Goal: Task Accomplishment & Management: Complete application form

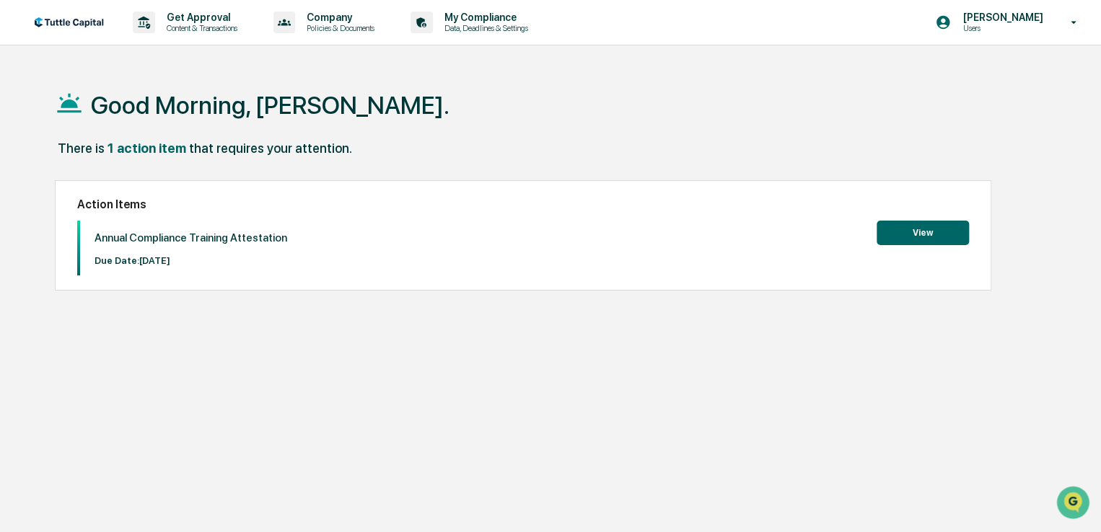
click at [928, 239] on button "View" at bounding box center [923, 233] width 92 height 25
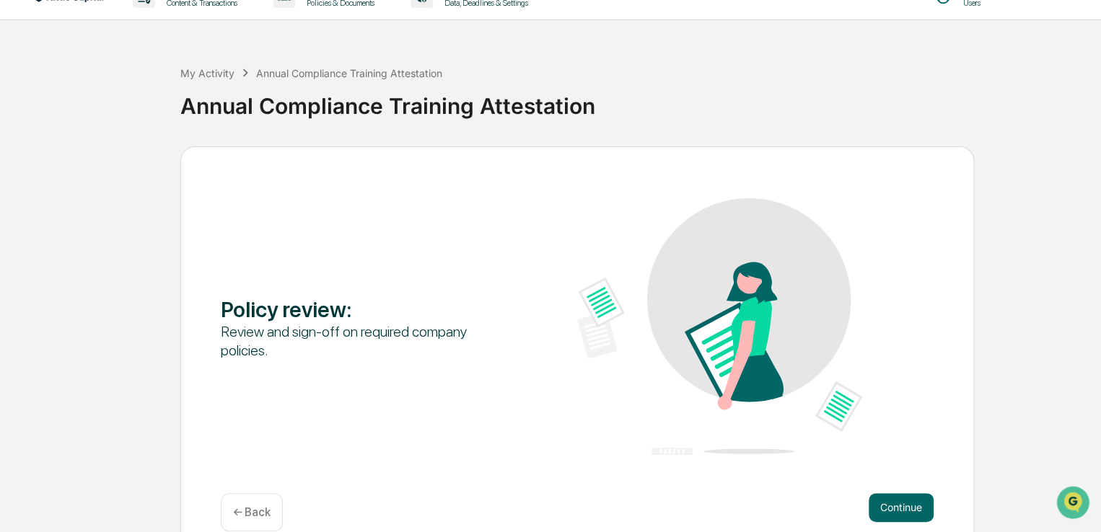
scroll to position [48, 0]
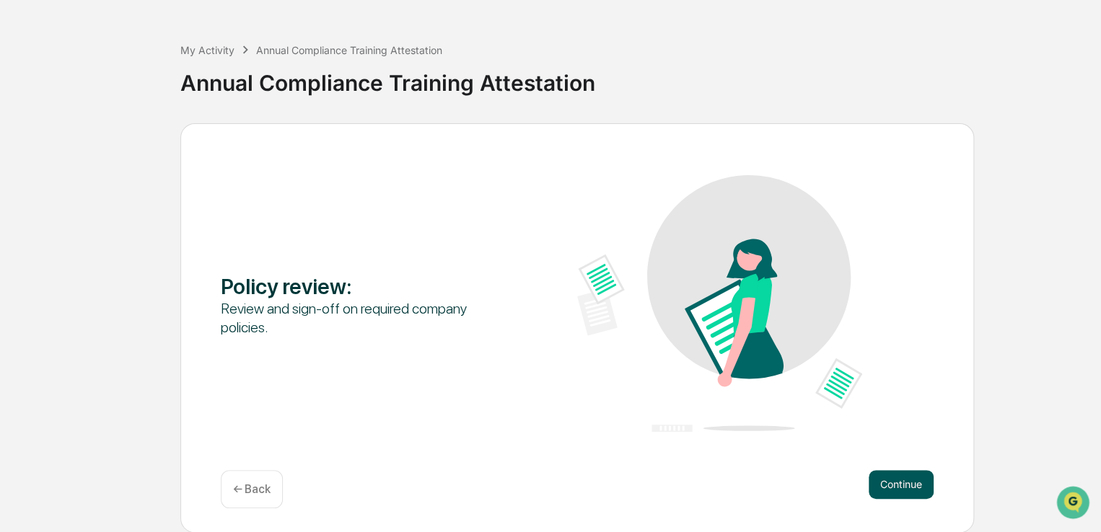
click at [895, 481] on button "Continue" at bounding box center [901, 484] width 65 height 29
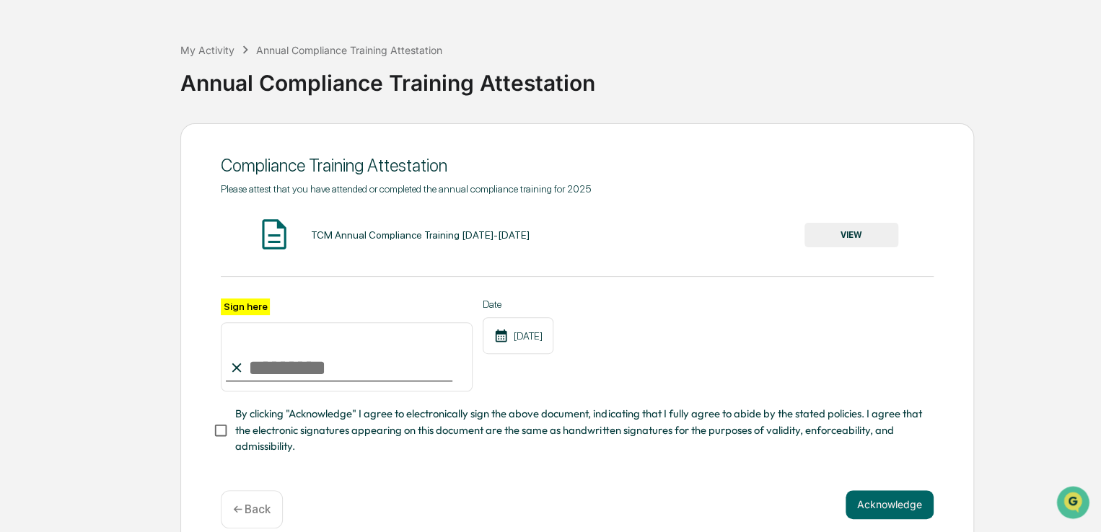
click at [306, 372] on input "Sign here" at bounding box center [347, 356] width 252 height 69
type input "**********"
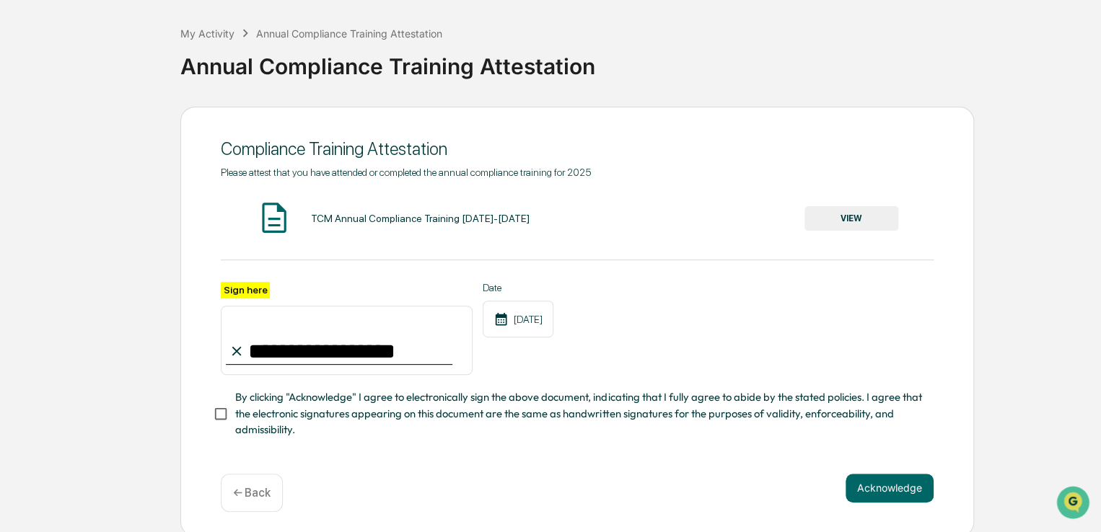
scroll to position [74, 0]
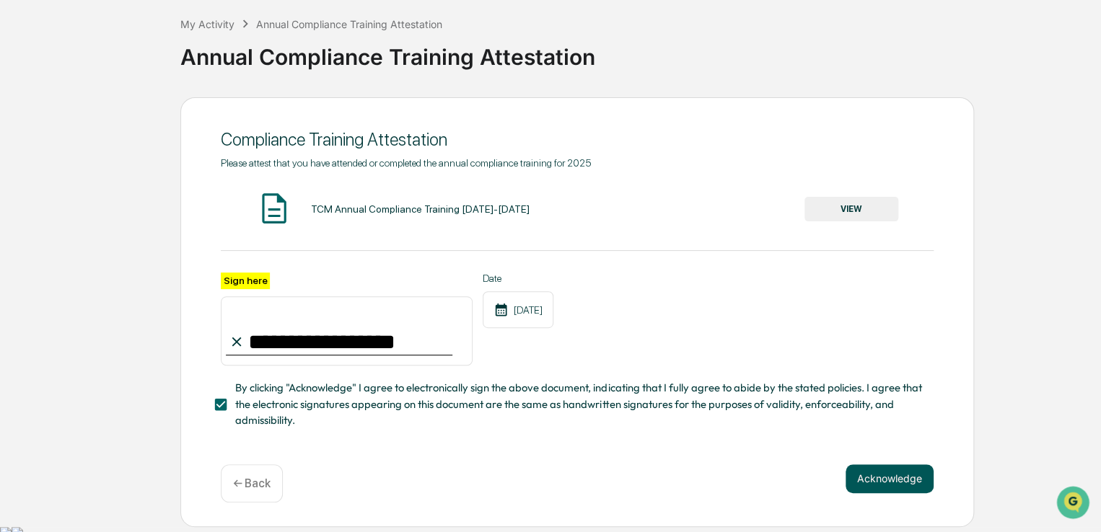
click at [889, 483] on button "Acknowledge" at bounding box center [890, 479] width 88 height 29
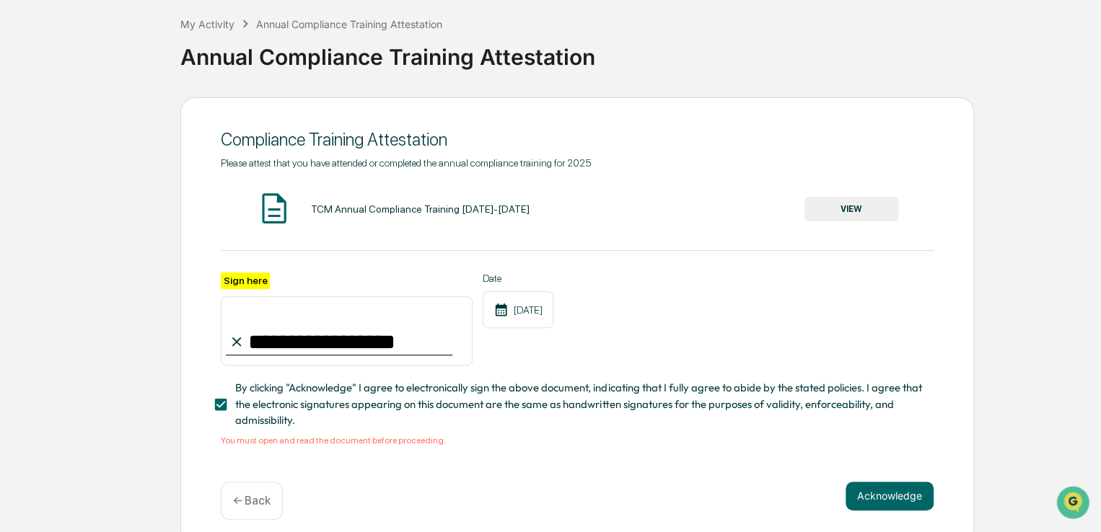
drag, startPoint x: 625, startPoint y: 263, endPoint x: 550, endPoint y: 242, distance: 77.9
click at [625, 263] on div "**********" at bounding box center [577, 301] width 713 height 289
click at [273, 211] on img at bounding box center [274, 208] width 36 height 36
click at [377, 209] on div "TCM Annual Compliance Training [DATE]-[DATE]" at bounding box center [419, 209] width 219 height 12
click at [491, 211] on div "TCM Annual Compliance Training [DATE]-[DATE]" at bounding box center [419, 209] width 219 height 12
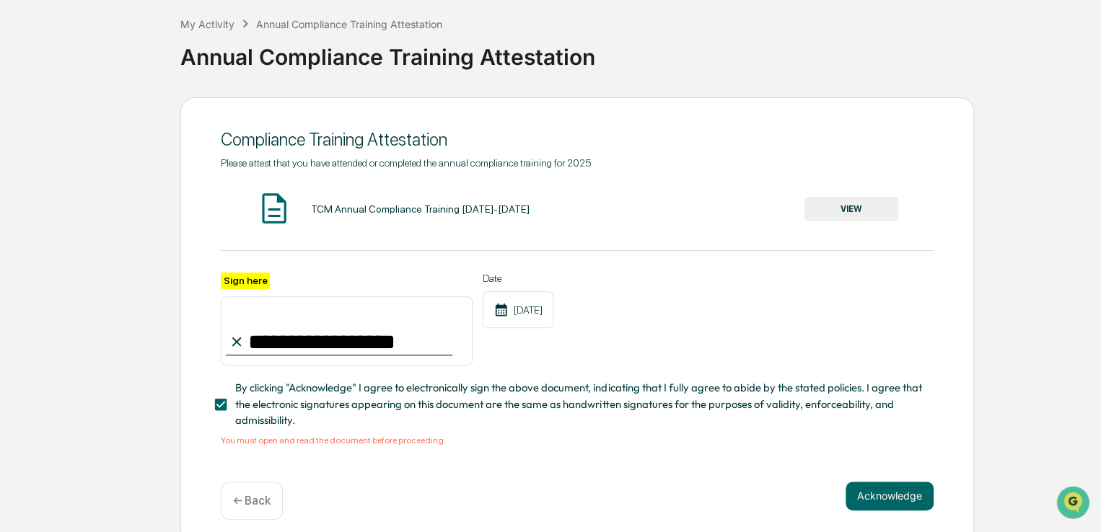
click at [859, 211] on button "VIEW" at bounding box center [851, 209] width 94 height 25
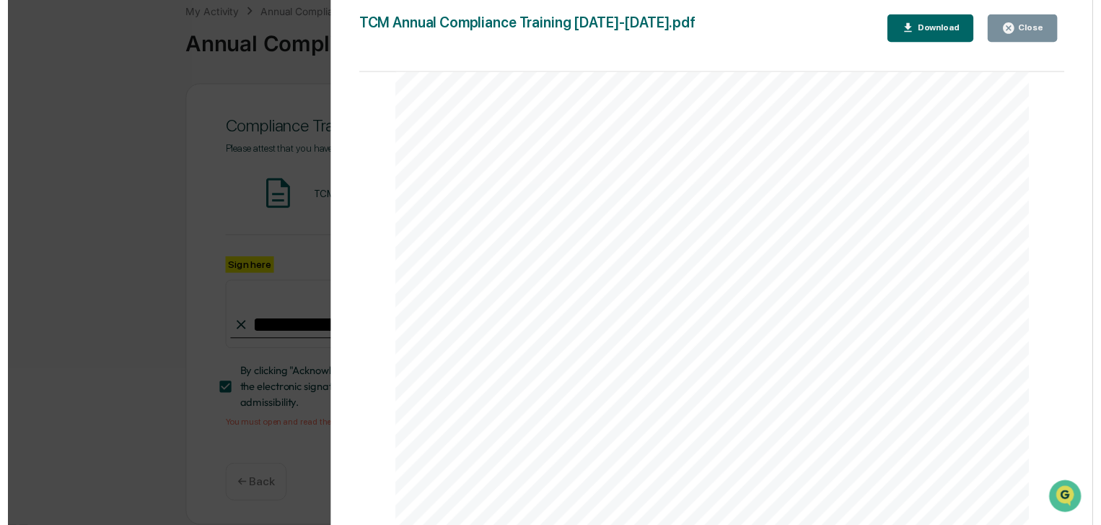
scroll to position [92, 0]
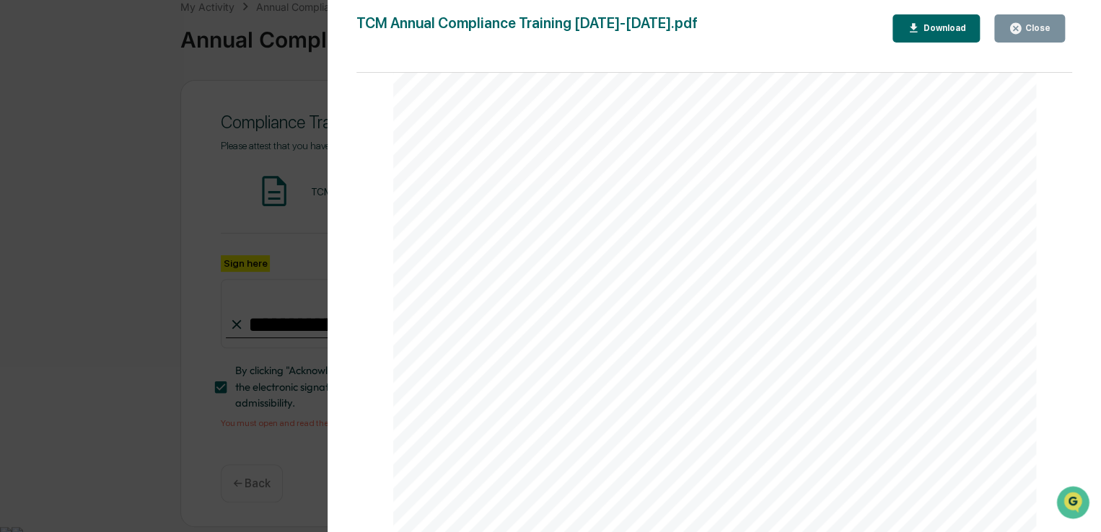
click at [1042, 24] on div "Close" at bounding box center [1036, 28] width 28 height 10
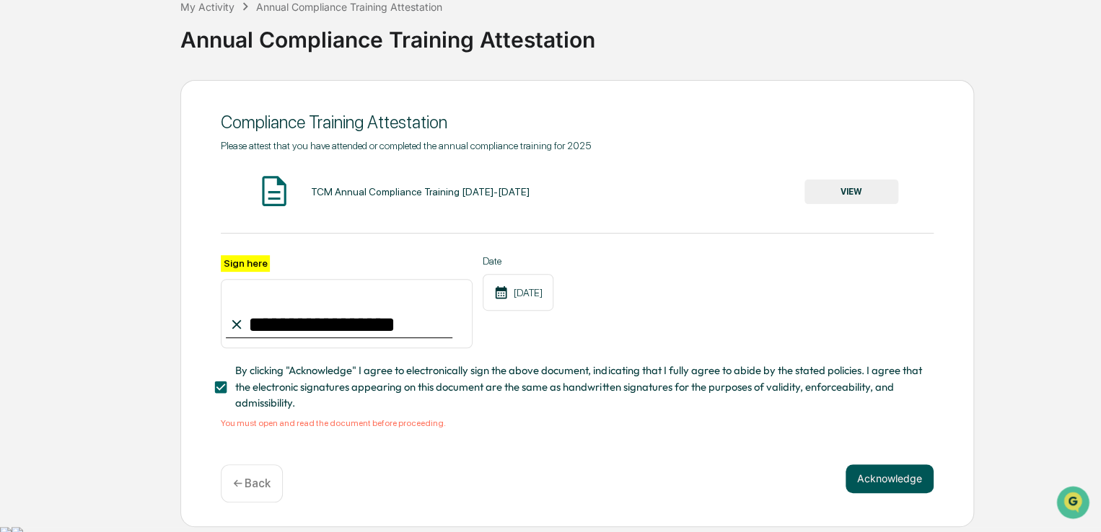
click at [890, 480] on button "Acknowledge" at bounding box center [890, 479] width 88 height 29
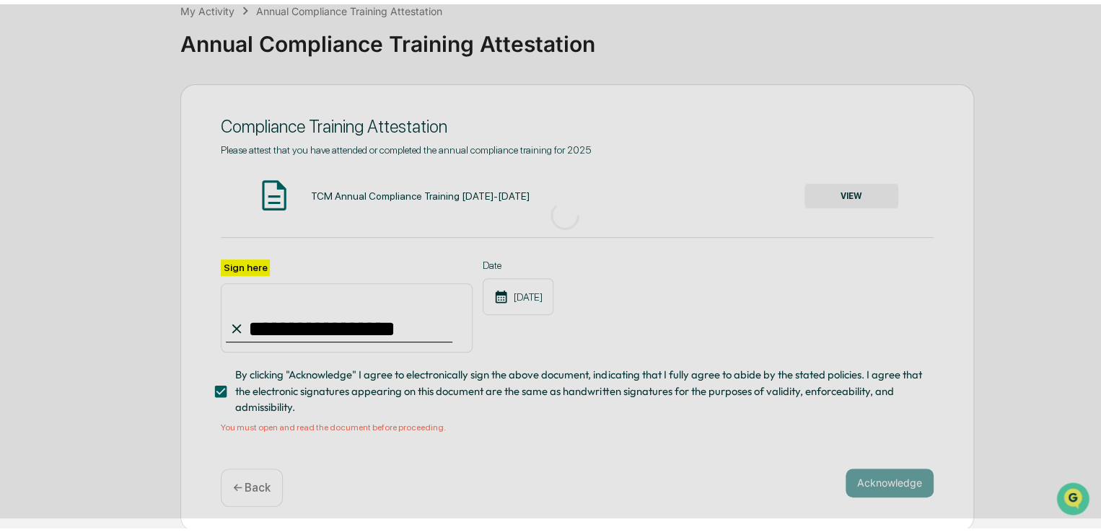
scroll to position [48, 0]
